Goal: Navigation & Orientation: Understand site structure

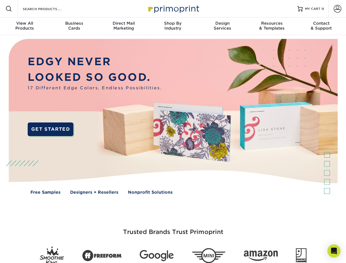
click at [173, 131] on img at bounding box center [173, 120] width 342 height 171
click at [9, 9] on span at bounding box center [8, 8] width 7 height 7
click at [337, 9] on span at bounding box center [338, 9] width 8 height 8
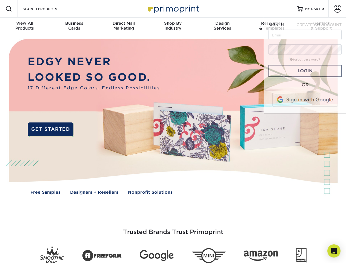
click at [25, 26] on div "View All Products" at bounding box center [24, 26] width 49 height 10
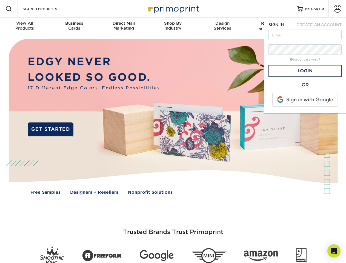
click at [74, 26] on div "Business Cards" at bounding box center [73, 26] width 49 height 10
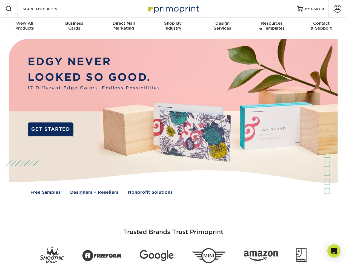
click at [124, 26] on div "Direct Mail Marketing" at bounding box center [123, 26] width 49 height 10
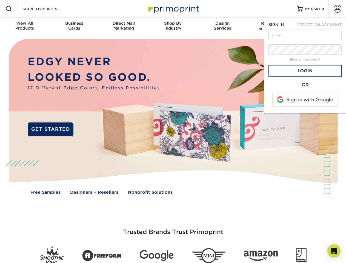
click at [173, 26] on div "Shop By Industry" at bounding box center [172, 26] width 49 height 10
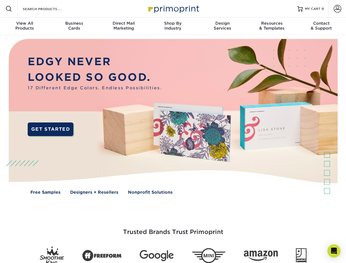
click at [222, 26] on div "Design Services" at bounding box center [222, 26] width 49 height 10
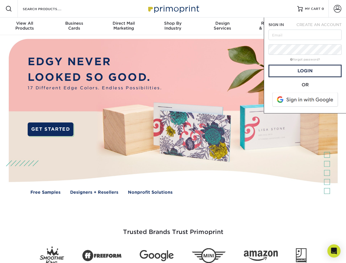
click at [272, 26] on span "SIGN IN" at bounding box center [275, 24] width 15 height 4
click at [321, 26] on div "Contact & Support" at bounding box center [321, 26] width 49 height 10
